Goal: Task Accomplishment & Management: Manage account settings

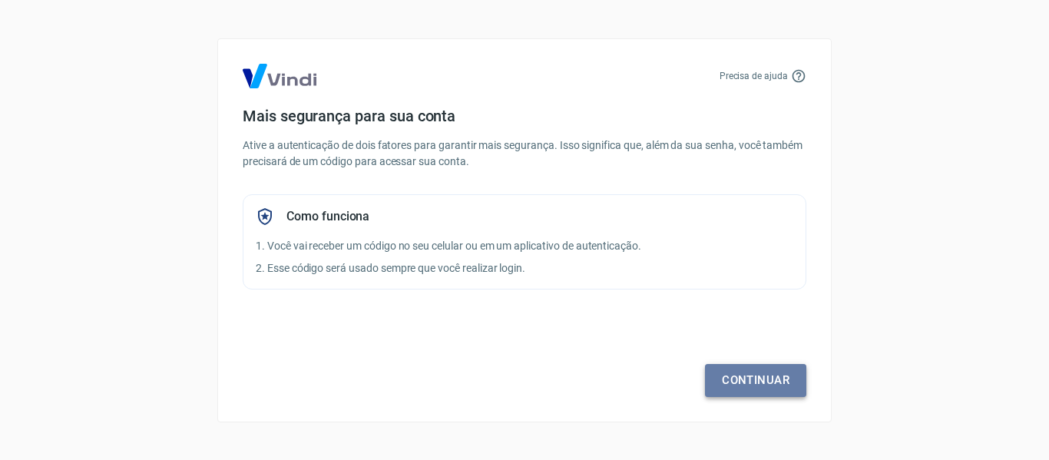
click at [750, 372] on link "Continuar" at bounding box center [755, 380] width 101 height 32
